Goal: Task Accomplishment & Management: Manage account settings

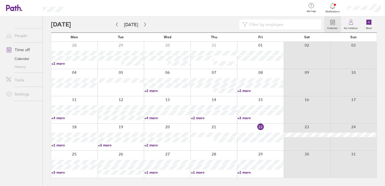
click at [245, 117] on link "+3 more" at bounding box center [260, 118] width 46 height 5
click at [28, 160] on ul "People Time off Calendar History Tools Settings" at bounding box center [21, 92] width 43 height 153
click at [59, 172] on link "+3 more" at bounding box center [74, 172] width 46 height 5
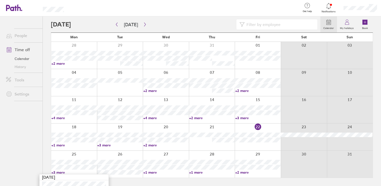
scroll to position [22, 0]
